Goal: Use online tool/utility: Utilize a website feature to perform a specific function

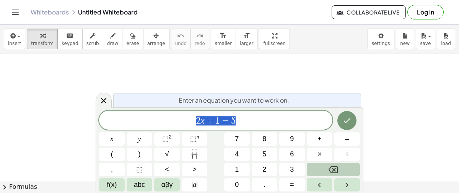
click at [344, 166] on button "Backspace" at bounding box center [333, 169] width 53 height 13
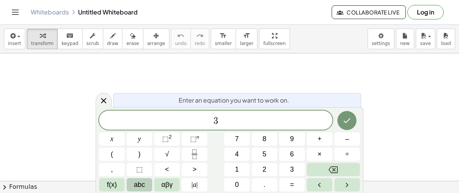
click at [134, 183] on span "abc" at bounding box center [139, 185] width 11 height 10
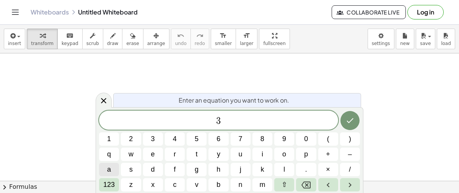
click at [109, 170] on span "a" at bounding box center [109, 170] width 4 height 10
click at [111, 185] on span "123" at bounding box center [108, 185] width 11 height 10
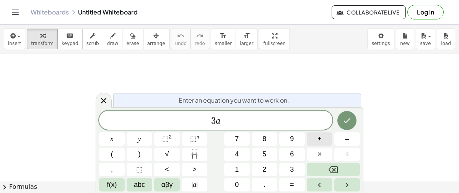
click at [317, 136] on button "+" at bounding box center [320, 139] width 26 height 13
click at [266, 156] on button "5" at bounding box center [265, 154] width 26 height 13
click at [290, 183] on span "=" at bounding box center [292, 185] width 4 height 10
click at [136, 183] on span "abc" at bounding box center [139, 185] width 11 height 10
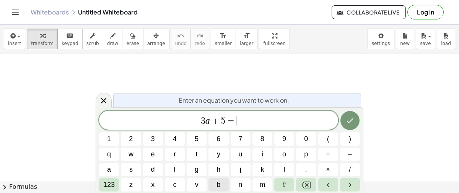
click at [216, 183] on span "b" at bounding box center [218, 185] width 4 height 10
click at [348, 123] on icon "Done" at bounding box center [349, 120] width 7 height 5
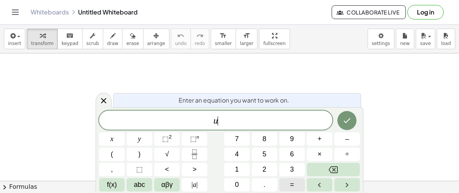
click at [290, 181] on span "=" at bounding box center [292, 185] width 4 height 10
click at [292, 172] on span "3" at bounding box center [292, 170] width 4 height 10
click at [320, 140] on span "+" at bounding box center [319, 139] width 4 height 10
click at [241, 154] on button "4" at bounding box center [237, 154] width 26 height 13
click at [344, 120] on icon "Done" at bounding box center [346, 120] width 9 height 9
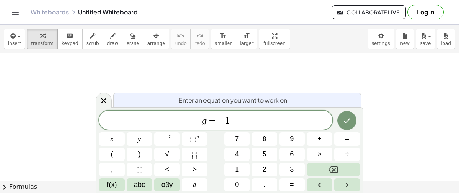
click at [318, 136] on span "+" at bounding box center [319, 139] width 4 height 10
click at [346, 123] on icon "Done" at bounding box center [347, 120] width 7 height 5
click at [191, 154] on icon "Fraction" at bounding box center [195, 155] width 10 height 10
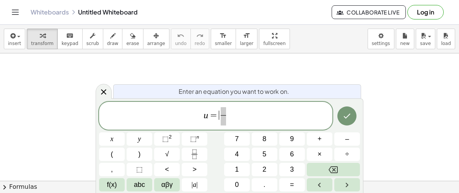
click at [219, 117] on span "​" at bounding box center [223, 116] width 9 height 19
click at [226, 111] on span at bounding box center [226, 111] width 5 height 8
click at [349, 115] on icon "Done" at bounding box center [347, 116] width 7 height 5
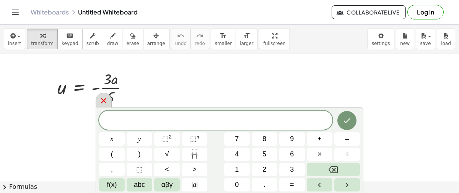
click at [102, 101] on icon at bounding box center [103, 100] width 9 height 9
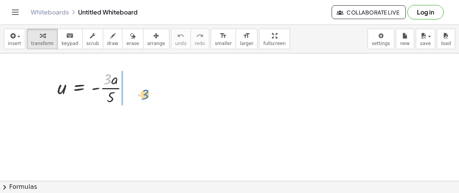
drag, startPoint x: 108, startPoint y: 81, endPoint x: 145, endPoint y: 95, distance: 39.3
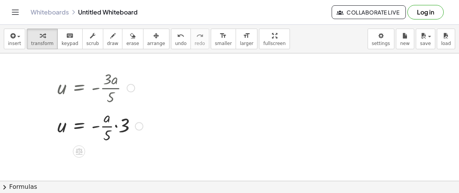
click at [112, 130] on div at bounding box center [100, 126] width 93 height 38
drag, startPoint x: 128, startPoint y: 122, endPoint x: 86, endPoint y: 125, distance: 41.8
click at [86, 125] on div at bounding box center [100, 126] width 93 height 38
drag, startPoint x: 96, startPoint y: 125, endPoint x: 56, endPoint y: 142, distance: 42.8
click at [56, 142] on div "u = - · 3 · a · 5 u = · - · a · 5 · 3 · 3 u = - · 3 · a · 5 ·" at bounding box center [97, 107] width 103 height 80
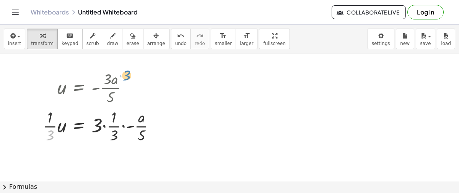
drag, startPoint x: 50, startPoint y: 131, endPoint x: 128, endPoint y: 70, distance: 99.2
click at [177, 32] on icon "undo" at bounding box center [180, 35] width 7 height 9
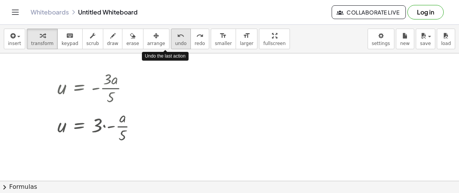
click at [177, 32] on icon "undo" at bounding box center [180, 35] width 7 height 9
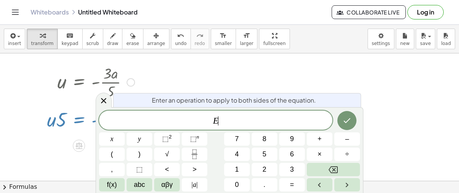
scroll to position [9, 0]
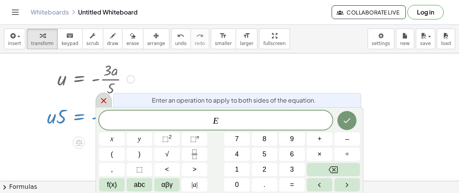
click at [105, 99] on icon at bounding box center [103, 100] width 5 height 5
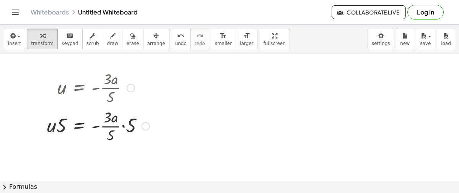
scroll to position [0, 0]
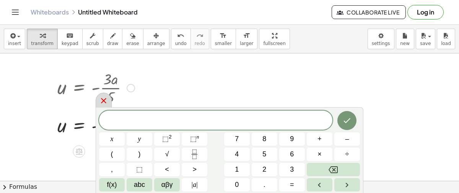
click at [103, 103] on icon at bounding box center [103, 100] width 9 height 9
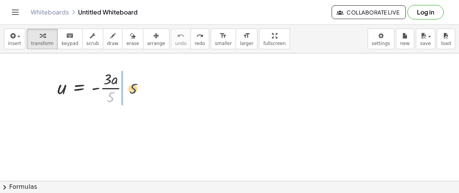
drag, startPoint x: 108, startPoint y: 96, endPoint x: 132, endPoint y: 87, distance: 25.6
click at [132, 87] on div at bounding box center [96, 87] width 85 height 38
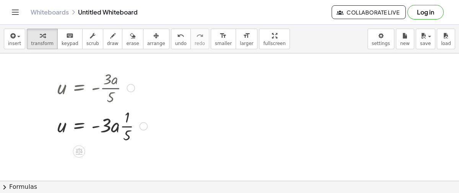
click at [142, 123] on div at bounding box center [143, 126] width 8 height 8
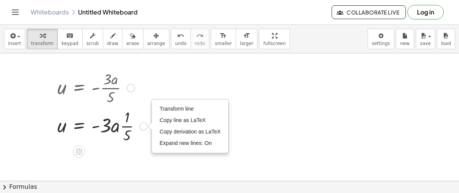
click at [130, 143] on div at bounding box center [102, 126] width 97 height 38
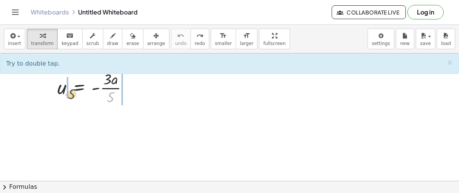
drag, startPoint x: 109, startPoint y: 98, endPoint x: 67, endPoint y: 94, distance: 42.3
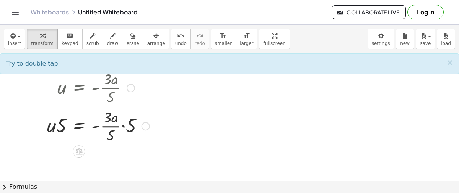
click at [123, 124] on div at bounding box center [98, 126] width 110 height 38
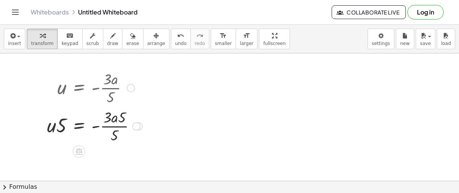
click at [119, 123] on div at bounding box center [94, 126] width 103 height 38
click at [120, 125] on div at bounding box center [94, 126] width 103 height 38
click at [117, 131] on div at bounding box center [94, 126] width 103 height 38
click at [112, 136] on div at bounding box center [94, 126] width 103 height 38
drag, startPoint x: 112, startPoint y: 135, endPoint x: 118, endPoint y: 119, distance: 16.7
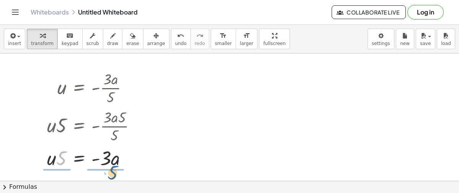
drag, startPoint x: 58, startPoint y: 157, endPoint x: 115, endPoint y: 172, distance: 59.0
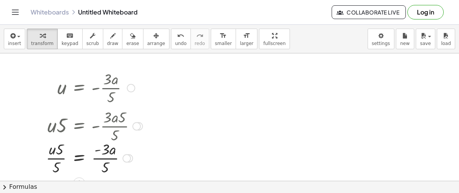
click at [58, 161] on div at bounding box center [94, 158] width 104 height 38
click at [57, 167] on div at bounding box center [94, 158] width 104 height 38
click at [175, 44] on span "undo" at bounding box center [180, 43] width 11 height 5
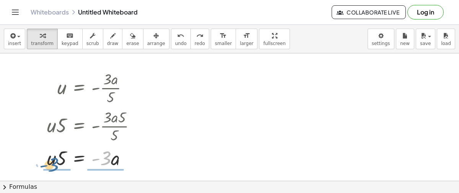
drag, startPoint x: 105, startPoint y: 158, endPoint x: 53, endPoint y: 165, distance: 52.8
click at [53, 165] on div at bounding box center [94, 158] width 103 height 26
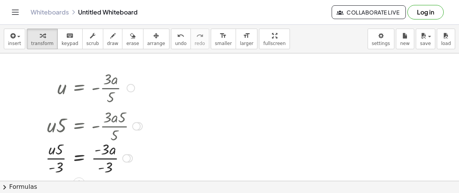
click at [107, 153] on div at bounding box center [94, 158] width 104 height 38
click at [106, 162] on div at bounding box center [94, 158] width 104 height 38
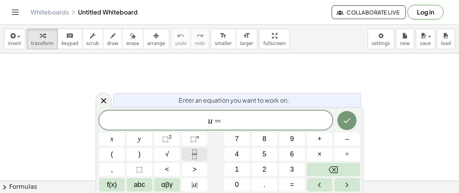
click at [200, 152] on button "Fraction" at bounding box center [195, 154] width 26 height 13
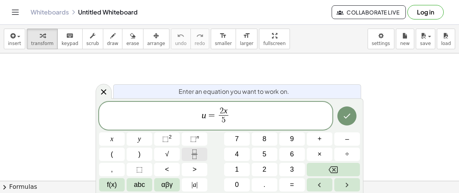
click at [339, 112] on button "Done" at bounding box center [346, 116] width 19 height 19
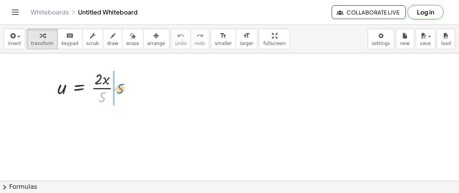
drag, startPoint x: 102, startPoint y: 94, endPoint x: 120, endPoint y: 86, distance: 20.2
click at [120, 86] on div at bounding box center [92, 87] width 76 height 38
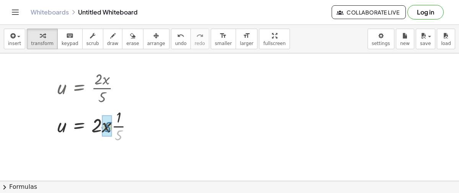
drag, startPoint x: 118, startPoint y: 132, endPoint x: 105, endPoint y: 124, distance: 15.2
drag, startPoint x: 112, startPoint y: 131, endPoint x: 106, endPoint y: 121, distance: 12.0
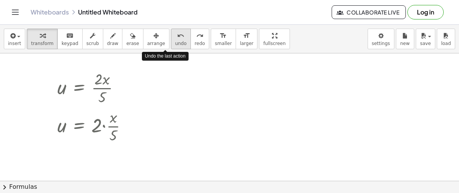
click at [177, 35] on icon "undo" at bounding box center [180, 35] width 7 height 9
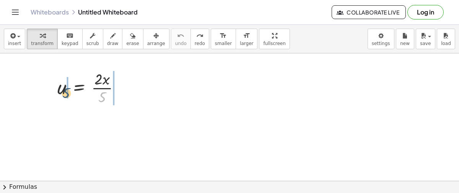
drag, startPoint x: 99, startPoint y: 97, endPoint x: 62, endPoint y: 93, distance: 38.0
click at [62, 93] on div at bounding box center [92, 87] width 76 height 38
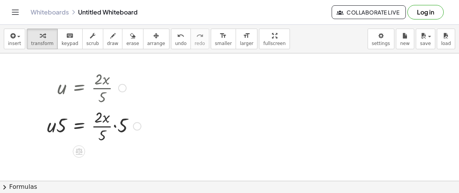
click at [121, 125] on div at bounding box center [94, 126] width 102 height 38
drag, startPoint x: 107, startPoint y: 135, endPoint x: 113, endPoint y: 123, distance: 12.5
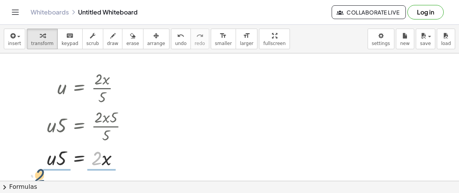
drag, startPoint x: 96, startPoint y: 161, endPoint x: 44, endPoint y: 176, distance: 54.1
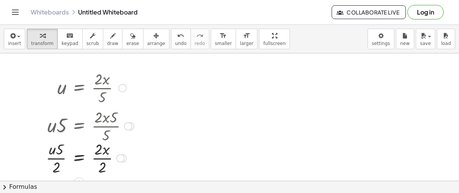
click at [100, 166] on div at bounding box center [90, 158] width 96 height 38
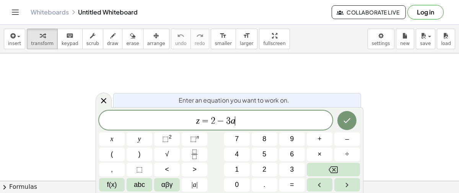
click at [337, 117] on div at bounding box center [347, 121] width 26 height 20
click at [345, 118] on icon "Done" at bounding box center [346, 120] width 9 height 9
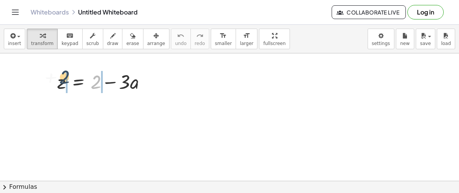
drag, startPoint x: 93, startPoint y: 86, endPoint x: 59, endPoint y: 84, distance: 34.1
click at [59, 84] on div at bounding box center [105, 81] width 102 height 26
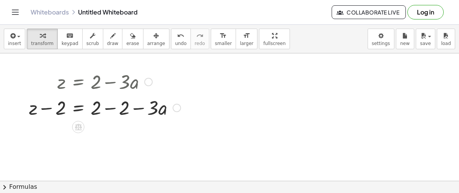
click at [112, 109] on div at bounding box center [104, 107] width 159 height 26
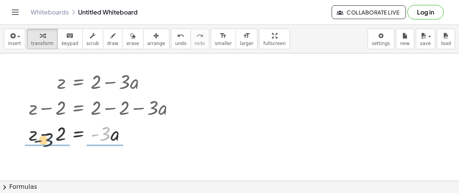
drag, startPoint x: 104, startPoint y: 136, endPoint x: 45, endPoint y: 144, distance: 60.2
click at [45, 144] on div at bounding box center [104, 133] width 159 height 26
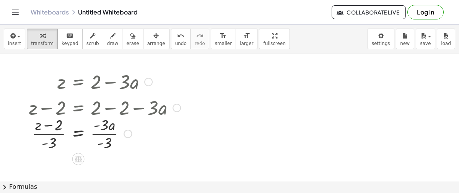
click at [98, 131] on div at bounding box center [104, 133] width 159 height 38
click at [109, 137] on div at bounding box center [104, 133] width 159 height 38
